Goal: Navigation & Orientation: Find specific page/section

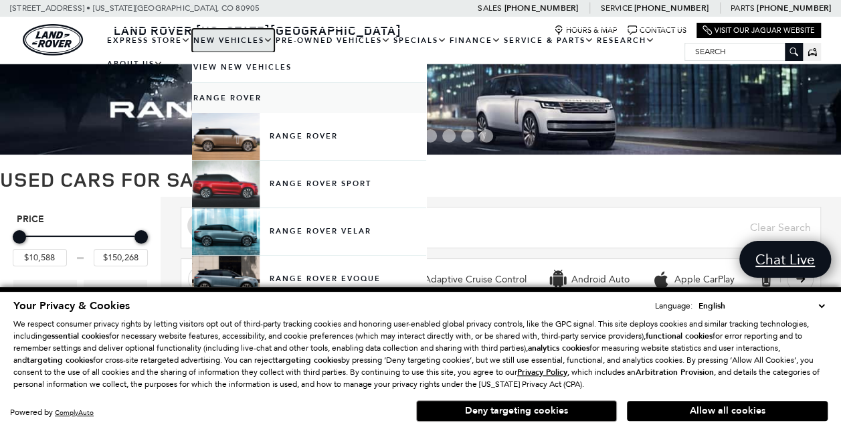
click at [246, 39] on link "New Vehicles" at bounding box center [233, 40] width 82 height 23
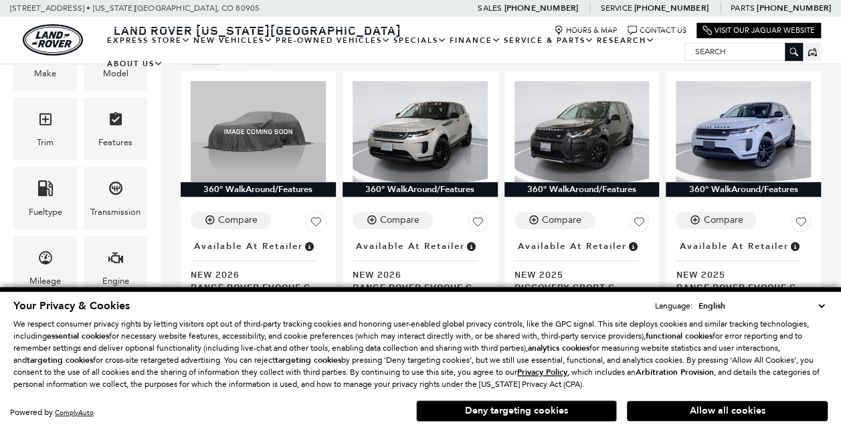
scroll to position [334, 0]
